Goal: Use online tool/utility: Use online tool/utility

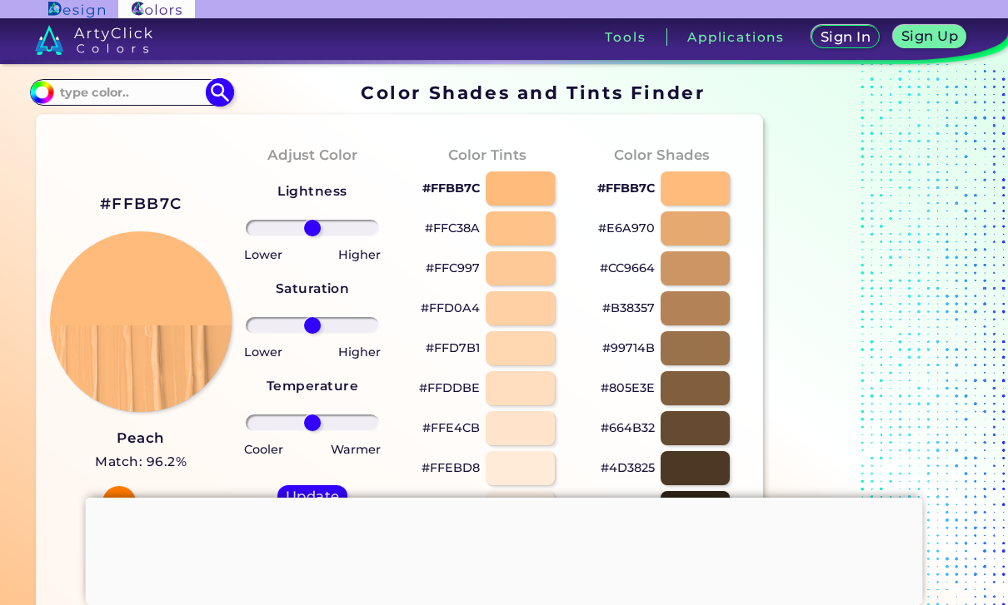
click at [152, 101] on input at bounding box center [130, 92] width 155 height 22
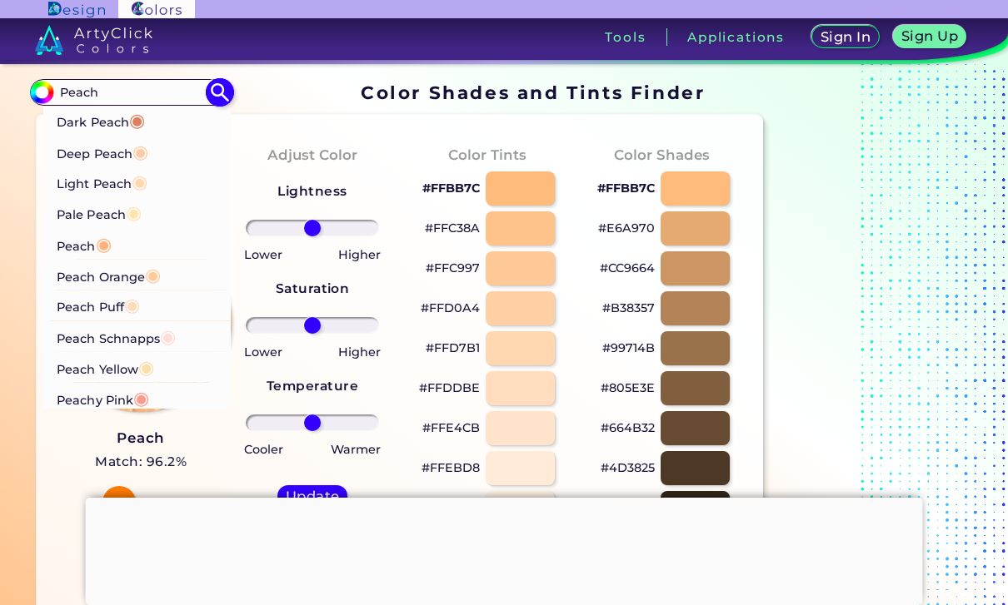
type input "Peach"
click at [158, 181] on li "Light Peach ◉" at bounding box center [137, 182] width 187 height 31
type input "#ffd8b1"
type input "#FFD8B1"
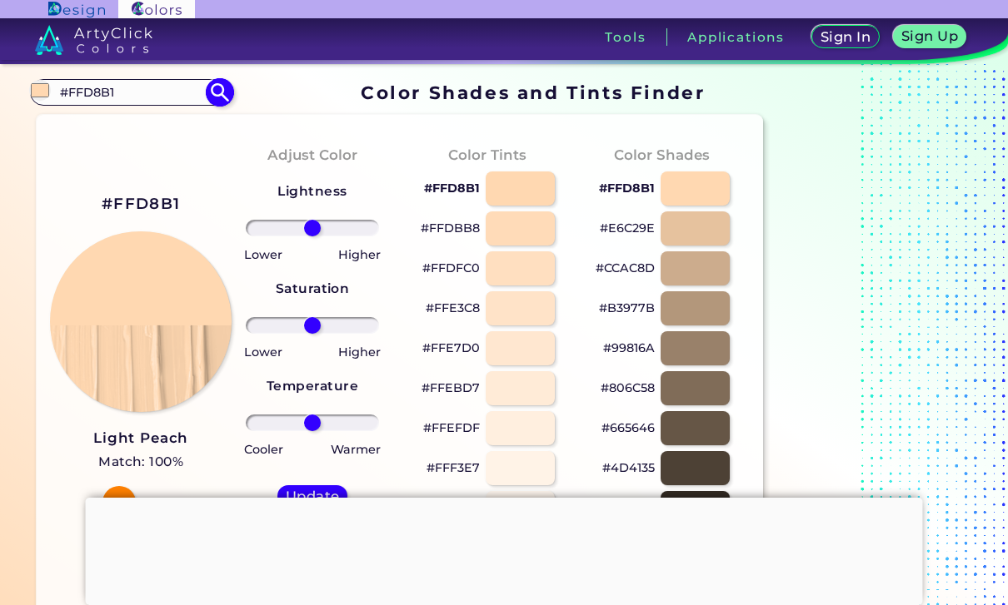
drag, startPoint x: 132, startPoint y: 94, endPoint x: 47, endPoint y: 100, distance: 85.2
click at [52, 100] on div "#ffd8b1 #FFD8B1 Dark Peach ◉ Deep Peach ◉ Light Peach ◉ Pale Peach ◉ Peach ◉ Pe…" at bounding box center [131, 92] width 202 height 27
drag, startPoint x: 116, startPoint y: 97, endPoint x: 55, endPoint y: 100, distance: 60.8
click at [55, 100] on input "#FFD8B1" at bounding box center [130, 92] width 155 height 22
drag, startPoint x: 118, startPoint y: 97, endPoint x: 62, endPoint y: 92, distance: 56.0
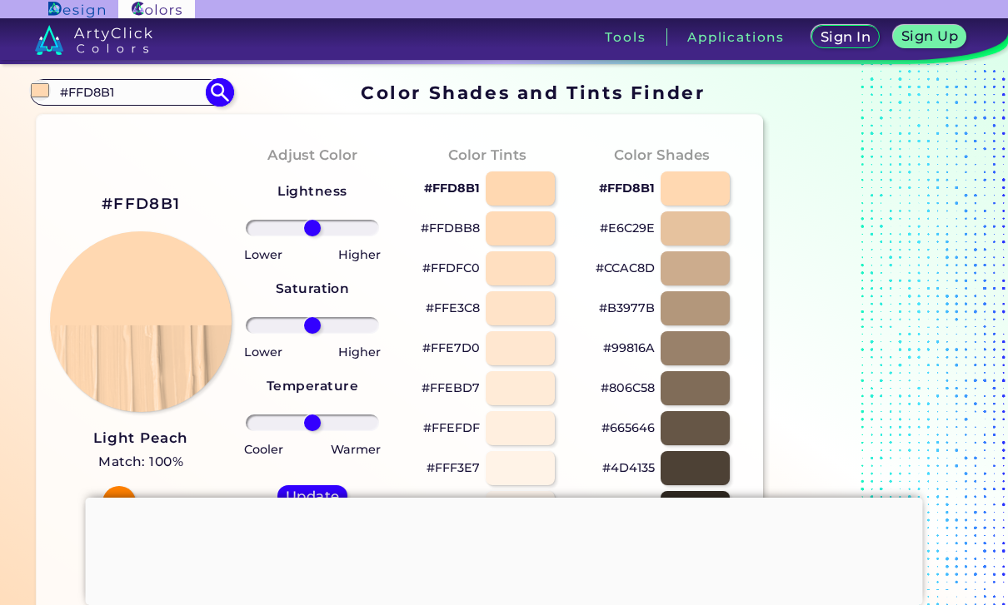
click at [62, 92] on input "#FFD8B1" at bounding box center [130, 92] width 155 height 22
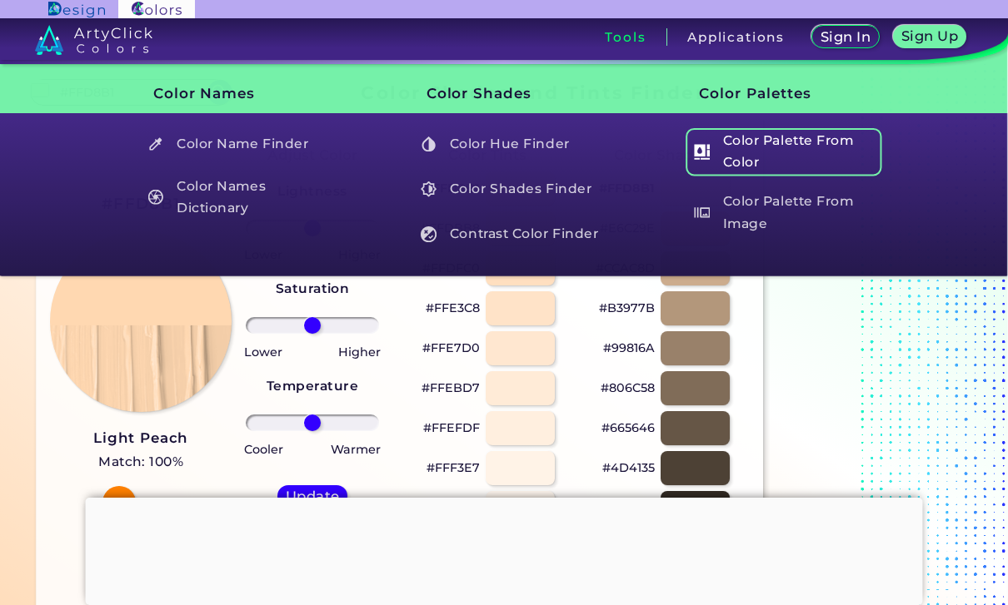
click at [838, 168] on ul "Color Palette From Color Color Palette From Image" at bounding box center [777, 182] width 212 height 135
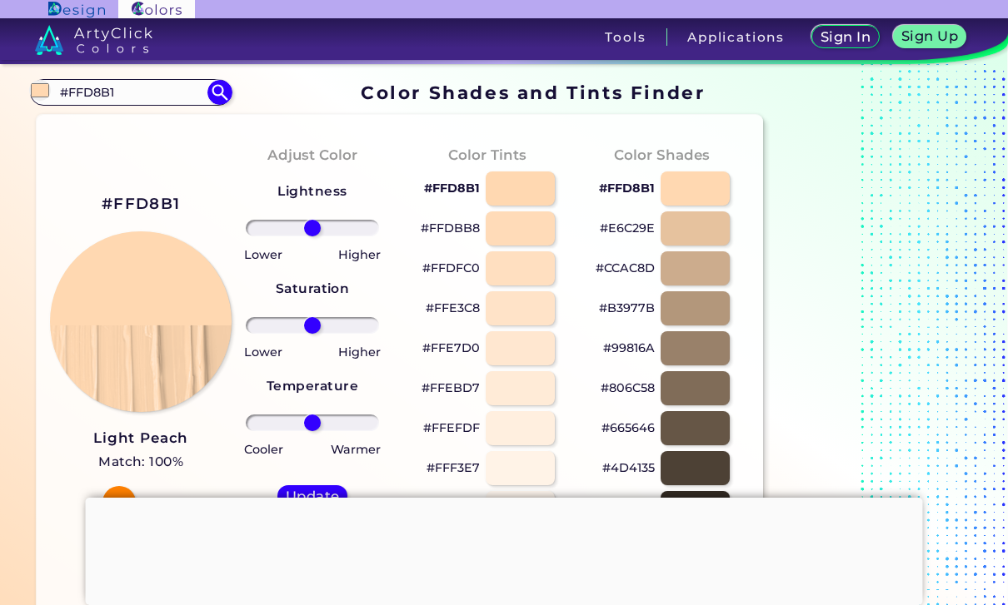
drag, startPoint x: 933, startPoint y: 238, endPoint x: 934, endPoint y: 138, distance: 100.0
drag, startPoint x: 312, startPoint y: 426, endPoint x: 331, endPoint y: 426, distance: 18.3
type input "31"
click at [331, 426] on input "range" at bounding box center [312, 423] width 133 height 17
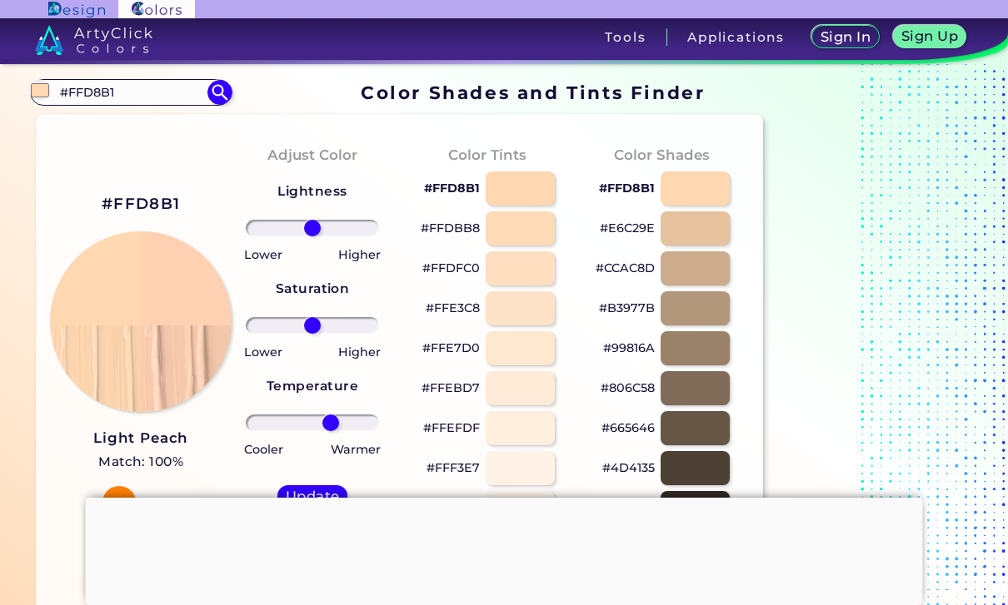
click at [314, 487] on div "Update Reset" at bounding box center [312, 513] width 97 height 83
click at [313, 491] on h5 "Update" at bounding box center [312, 497] width 49 height 12
type input "#ffd1b3"
type input "0"
click at [143, 96] on input "#FFD8B1" at bounding box center [130, 92] width 155 height 22
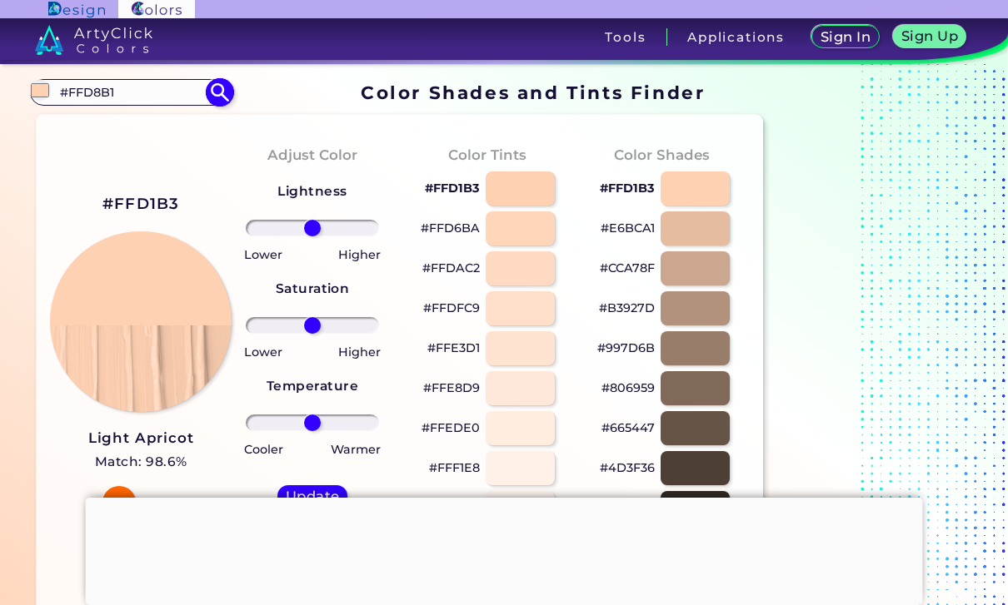
drag, startPoint x: 143, startPoint y: 92, endPoint x: 38, endPoint y: 89, distance: 105.0
click at [38, 89] on div "#ffd1b3 #FFD8B1 Dark Peach ◉ Deep Peach ◉ Light Peach ◉ Pale Peach ◉ Peach ◉ Pe…" at bounding box center [131, 92] width 202 height 27
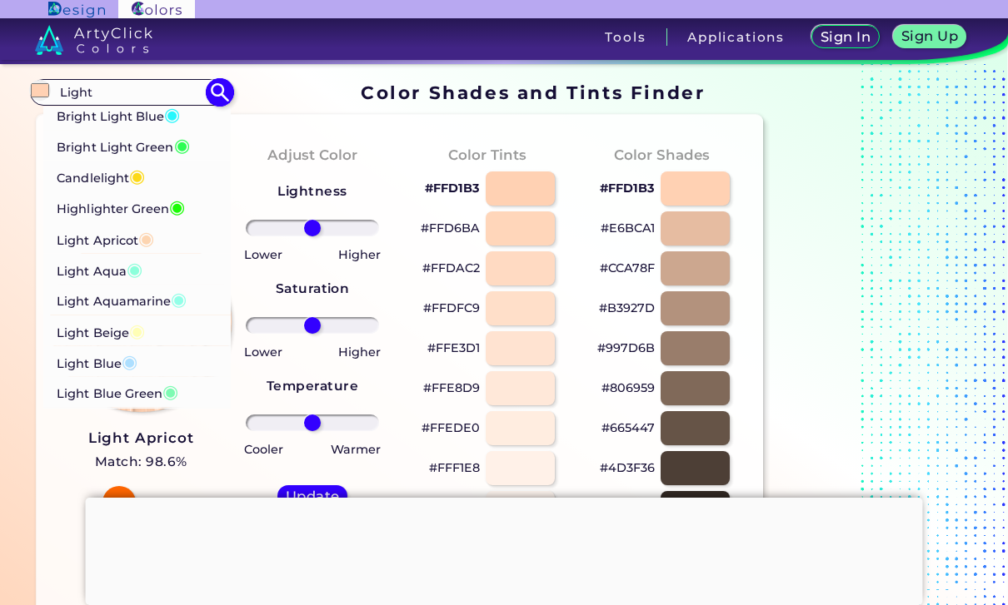
type input "Light"
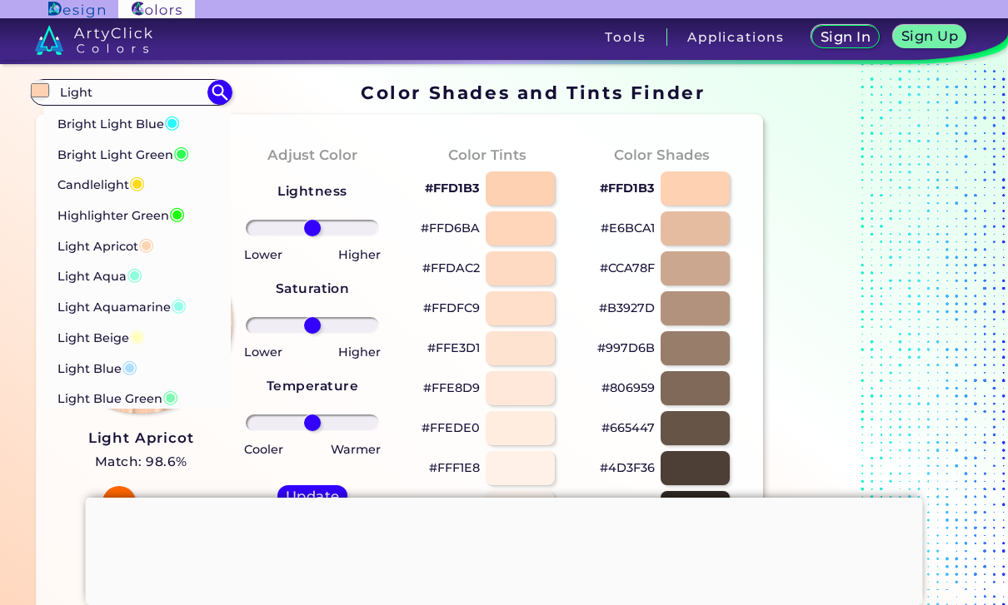
click at [100, 245] on p "Light Apricot ◉" at bounding box center [105, 244] width 97 height 31
type input "#fdd5b1"
type input "#FDD5B1"
